Goal: Communication & Community: Ask a question

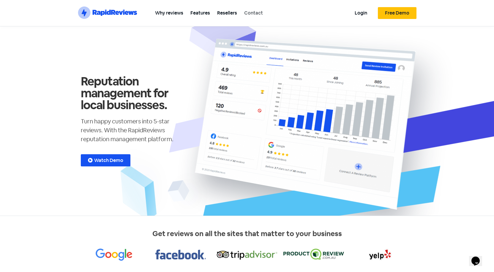
click at [258, 13] on link "Contact" at bounding box center [254, 12] width 26 height 13
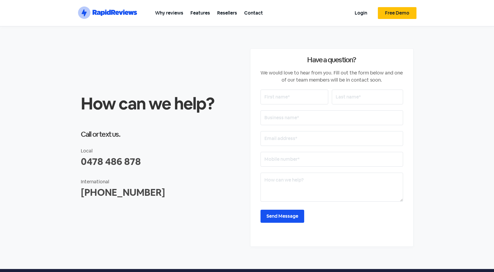
click at [298, 98] on input "text" at bounding box center [294, 97] width 68 height 15
type input "Beauty"
type input "Banerjee"
type input "Linked Builder Team Private Limited."
type input "beautyseoexpert@gmail.com"
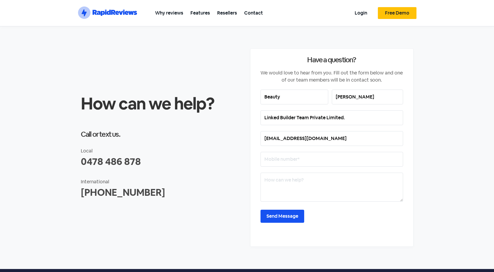
type input "07679335820"
drag, startPoint x: 293, startPoint y: 181, endPoint x: 145, endPoint y: 266, distance: 170.4
click at [293, 181] on textarea at bounding box center [331, 187] width 143 height 29
paste textarea "Hello, I hope business is going very well. I am writing you this offer for the …"
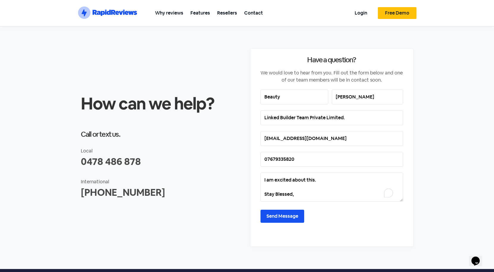
type textarea "Hello, I hope business is going very well. I am writing you this offer for the …"
click at [283, 217] on input "Send Message" at bounding box center [282, 216] width 44 height 13
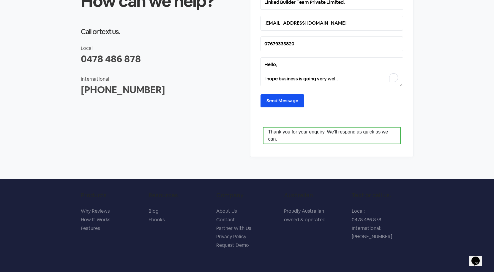
scroll to position [132, 0]
